Goal: Contribute content

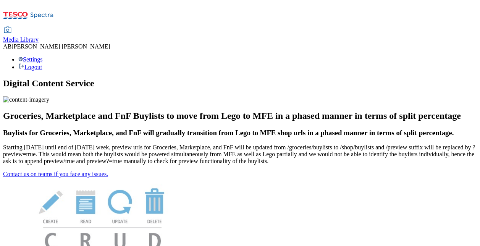
click at [39, 36] on span "Media Library" at bounding box center [21, 39] width 36 height 6
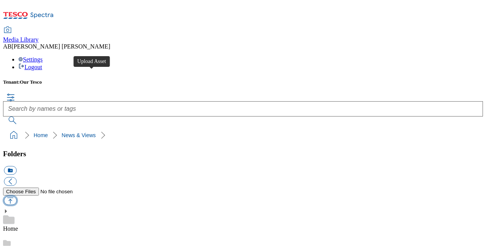
click at [16, 196] on button "button" at bounding box center [10, 200] width 13 height 9
type input "C:\fakepath\Total Proposition - Group-wide benefits eligibility table.pdf"
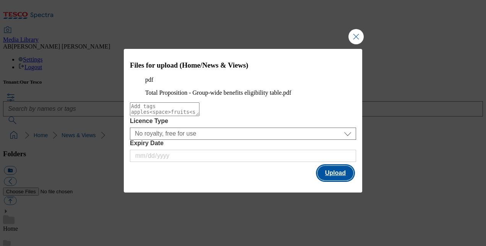
click at [337, 180] on button "Upload" at bounding box center [335, 173] width 36 height 15
